Goal: Check status

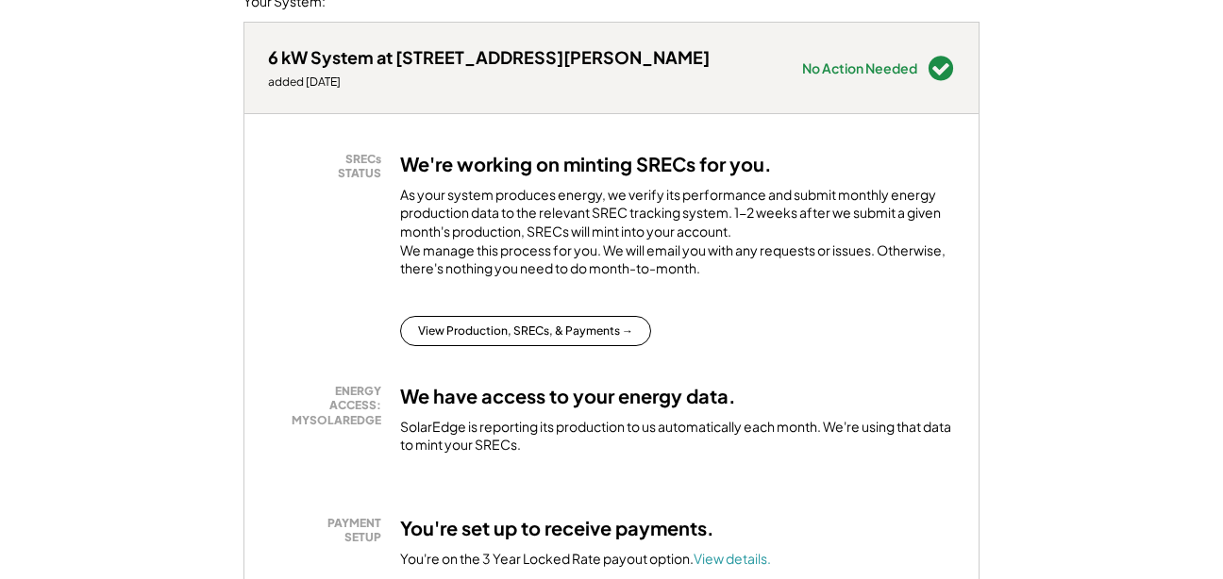
scroll to position [287, 0]
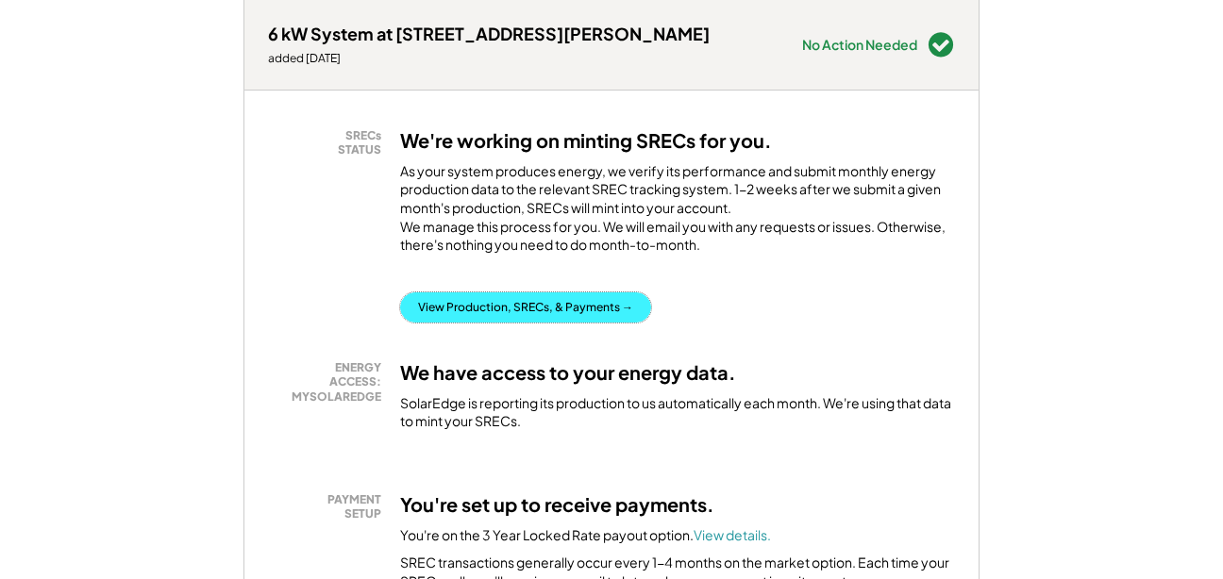
click at [564, 321] on button "View Production, SRECs, & Payments →" at bounding box center [525, 308] width 251 height 30
